Goal: Transaction & Acquisition: Purchase product/service

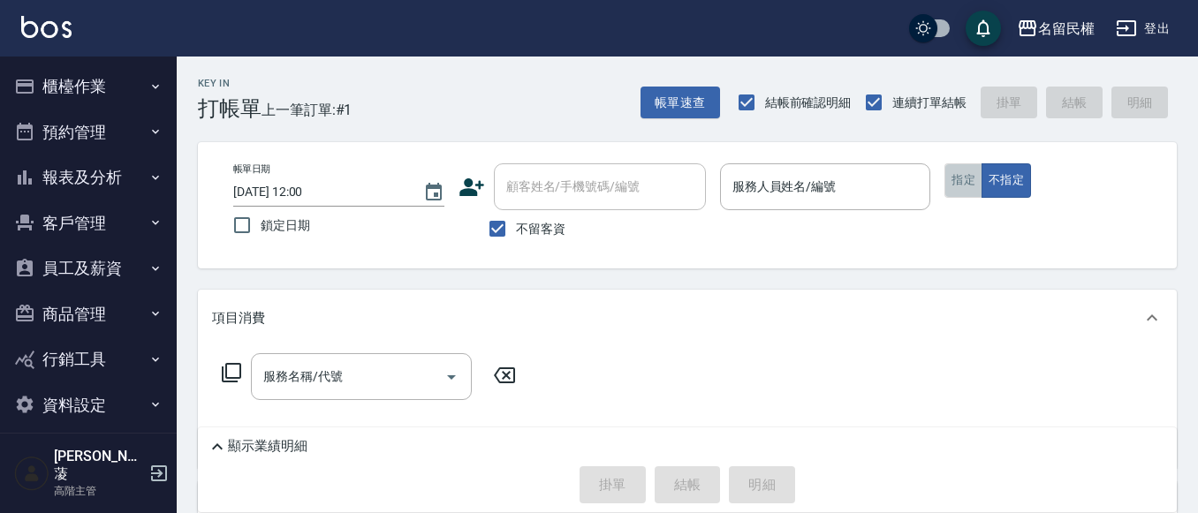
click at [949, 184] on button "指定" at bounding box center [963, 180] width 38 height 34
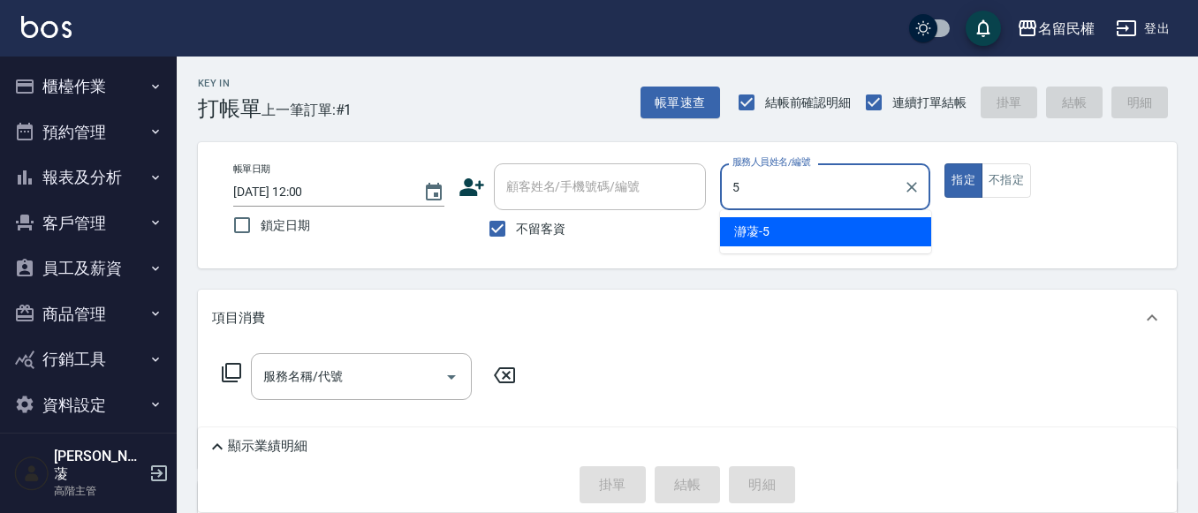
type input "瀞蓤-5"
type button "true"
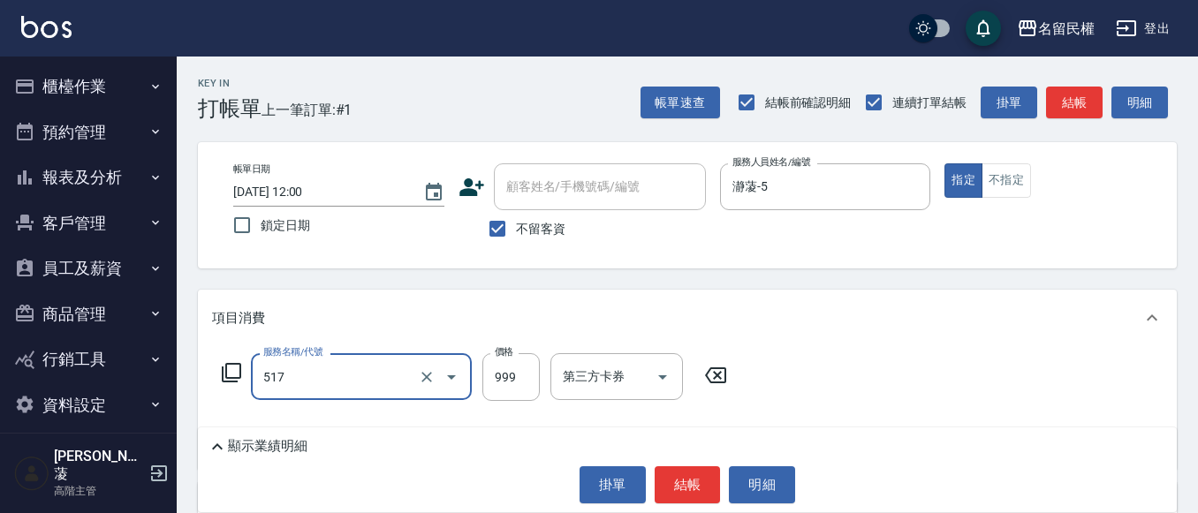
type input "5G科技護髮(517)"
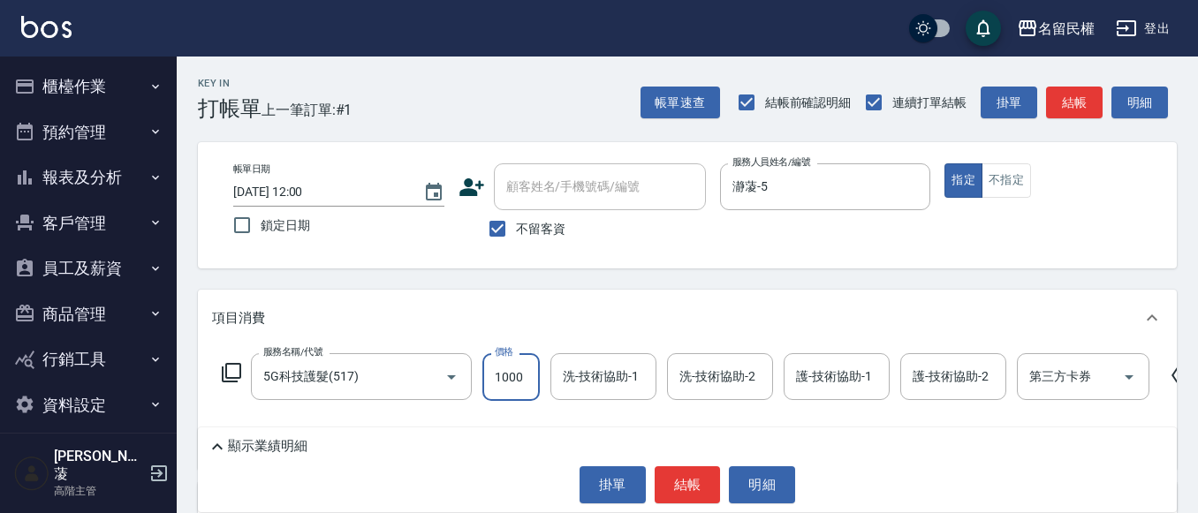
type input "1000"
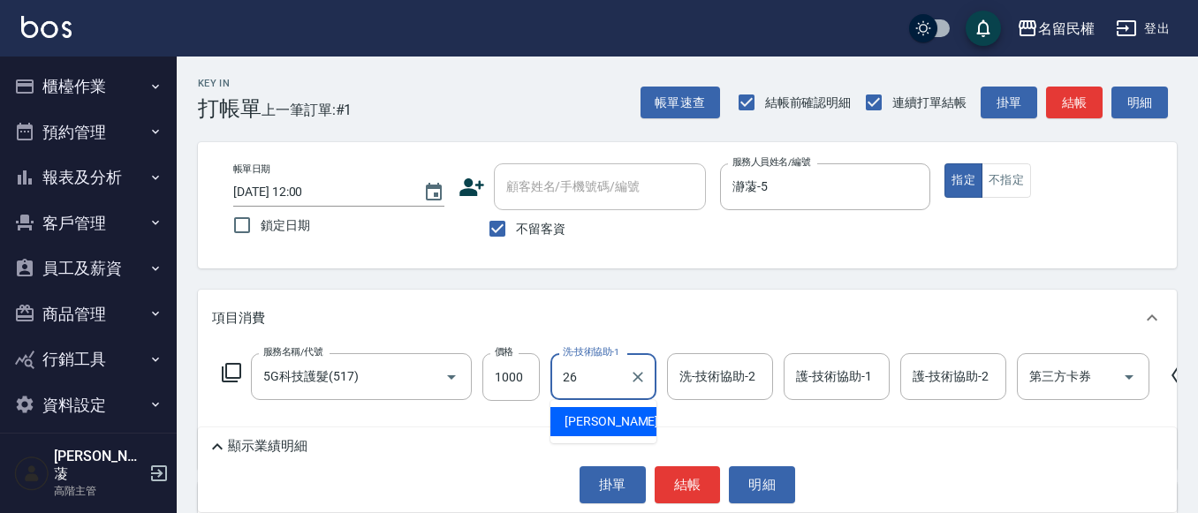
type input "沅莘-26"
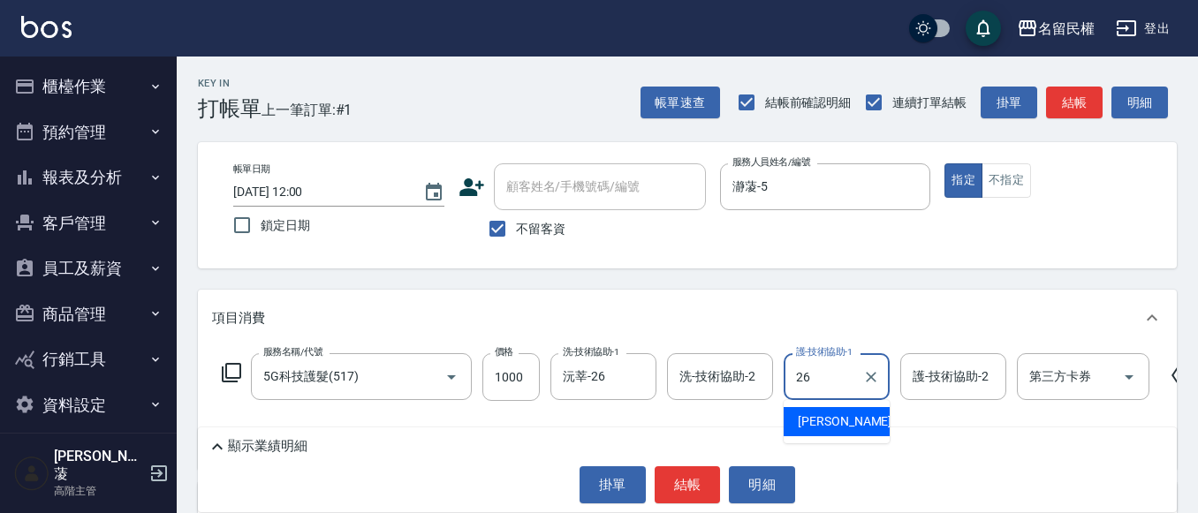
type input "沅莘-26"
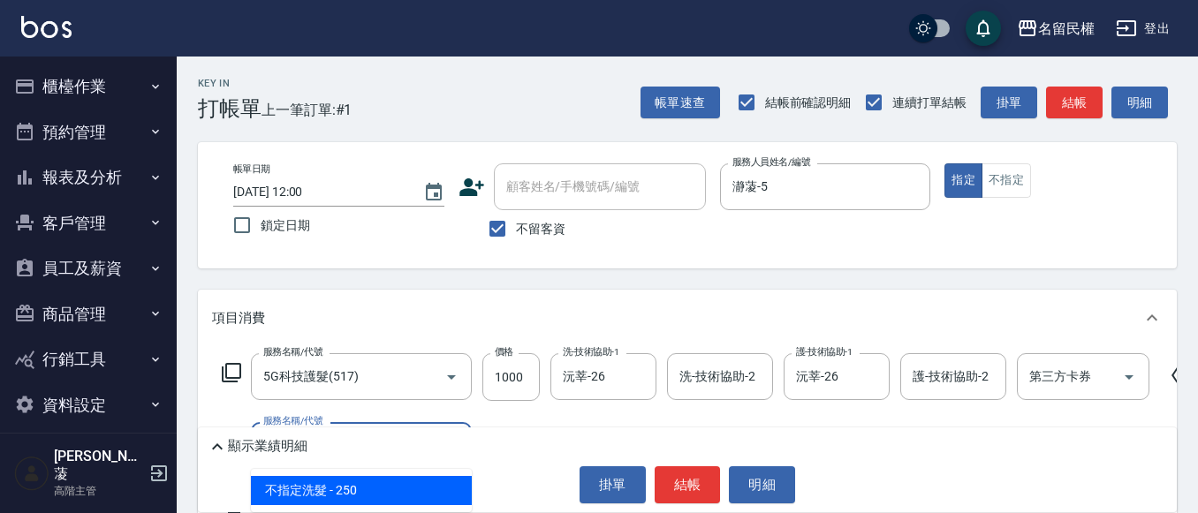
type input "不指定洗髮(101)"
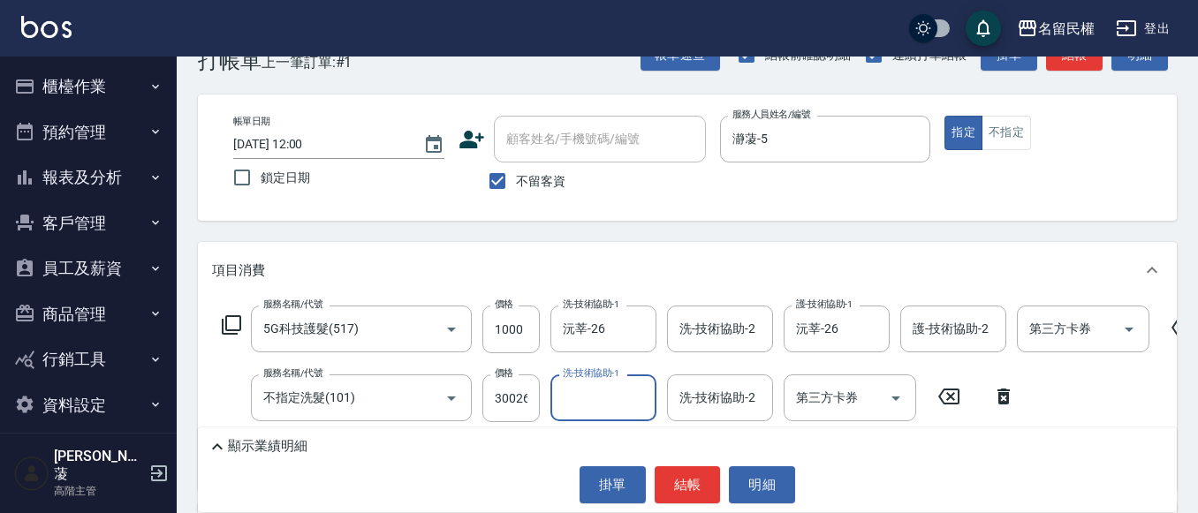
scroll to position [88, 0]
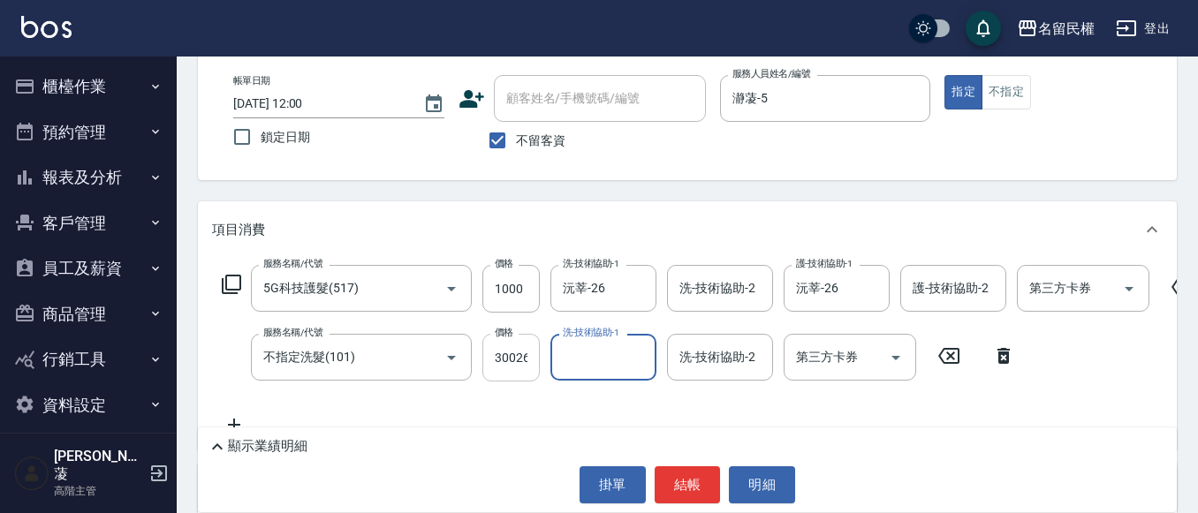
click at [526, 363] on input "30026" at bounding box center [510, 358] width 57 height 48
type input "300"
type input "沅莘-26"
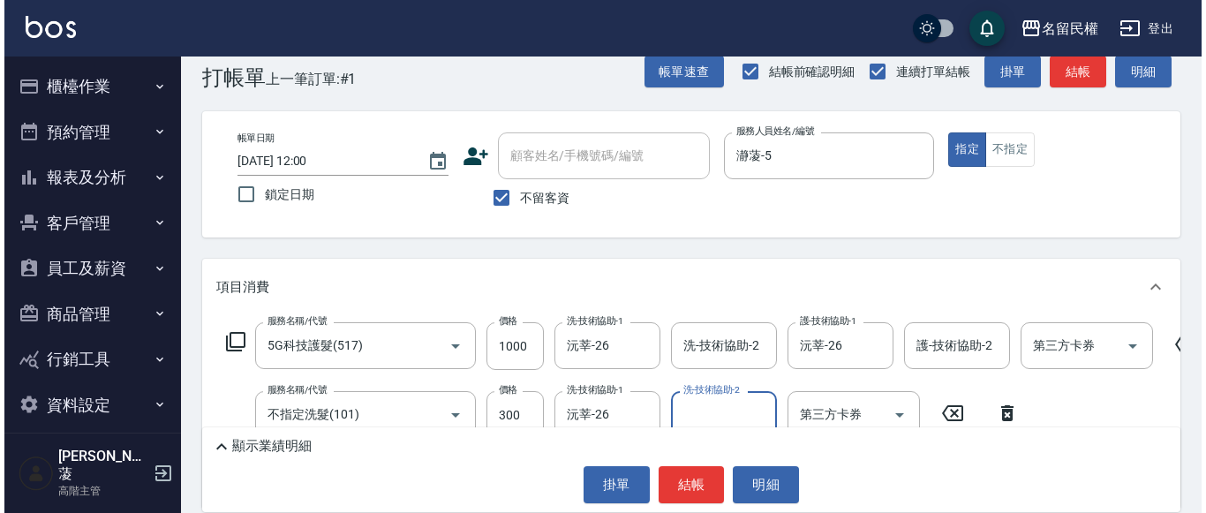
scroll to position [0, 0]
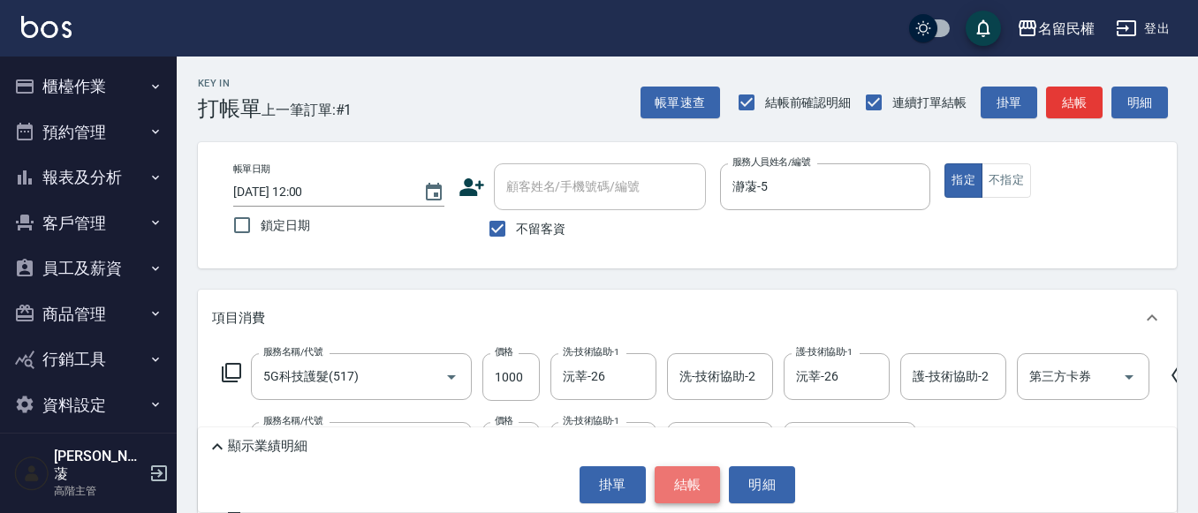
click at [676, 485] on button "結帳" at bounding box center [687, 484] width 66 height 37
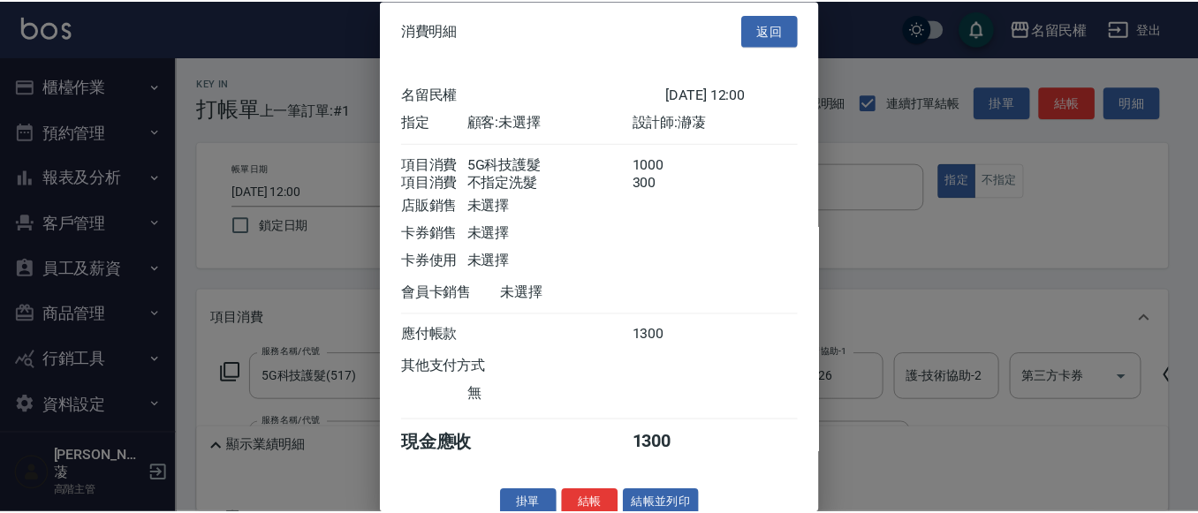
scroll to position [44, 0]
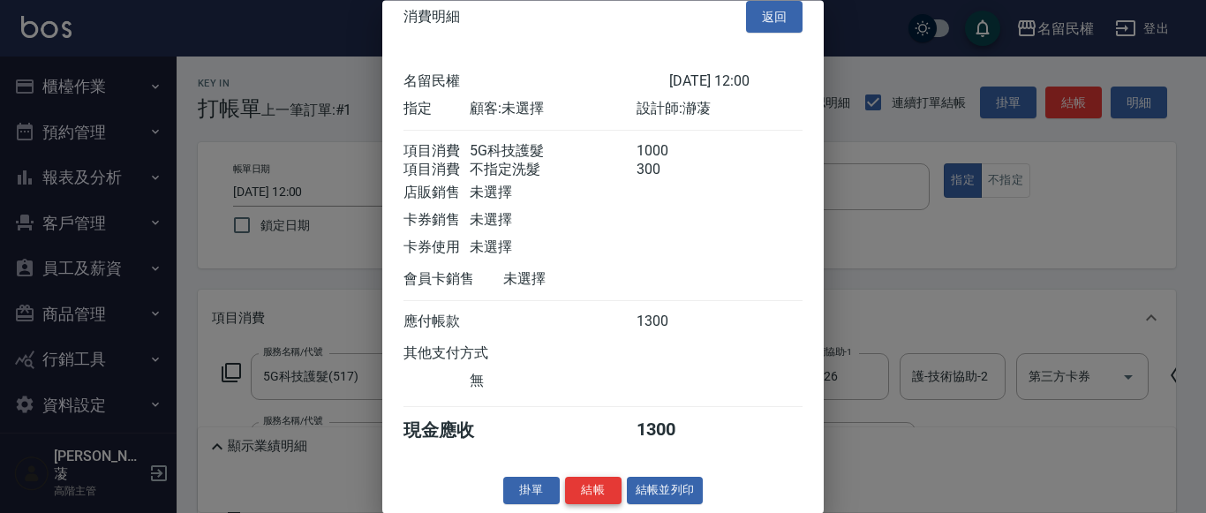
click at [593, 484] on button "結帳" at bounding box center [593, 491] width 57 height 27
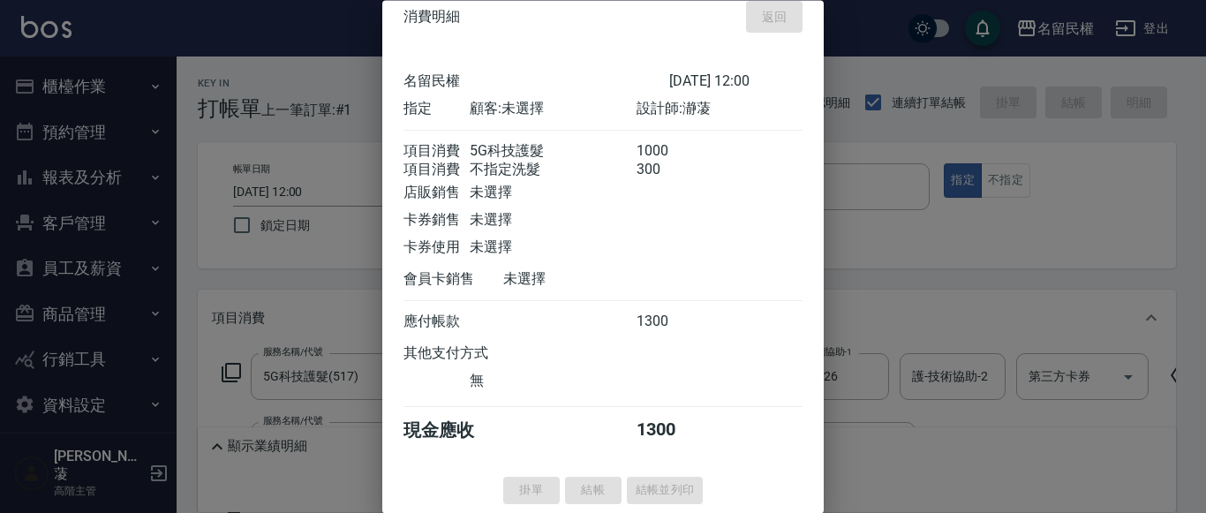
type input "[DATE] 13:00"
